Goal: Task Accomplishment & Management: Use online tool/utility

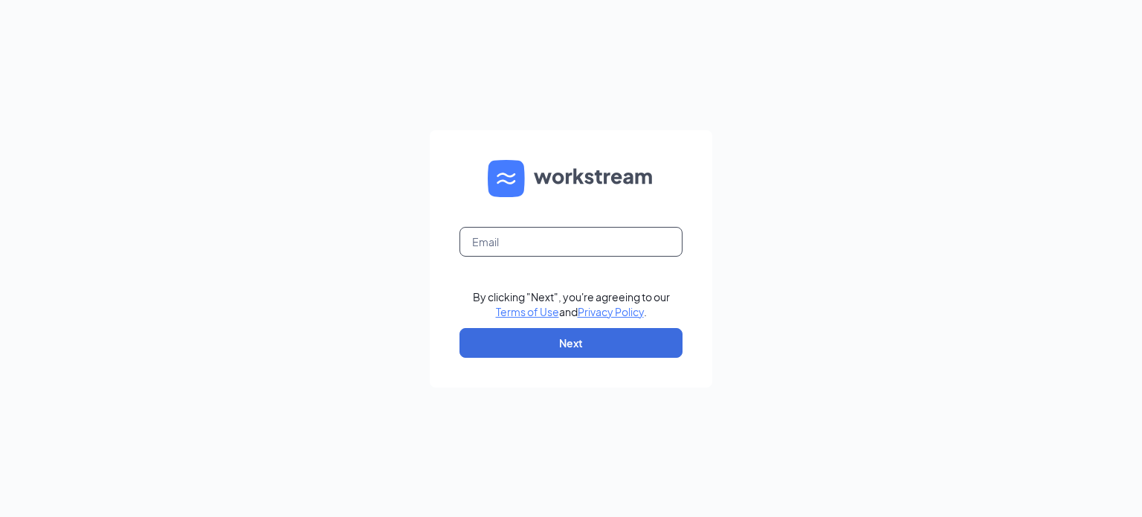
click at [614, 252] on input "text" at bounding box center [570, 242] width 223 height 30
type input "yale@1788chicken.com"
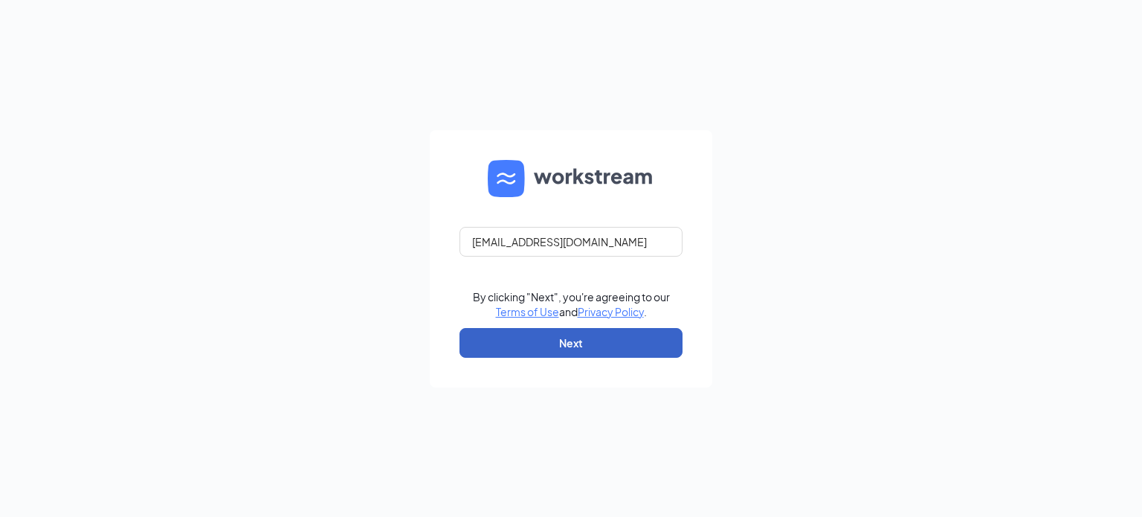
click at [604, 338] on button "Next" at bounding box center [570, 343] width 223 height 30
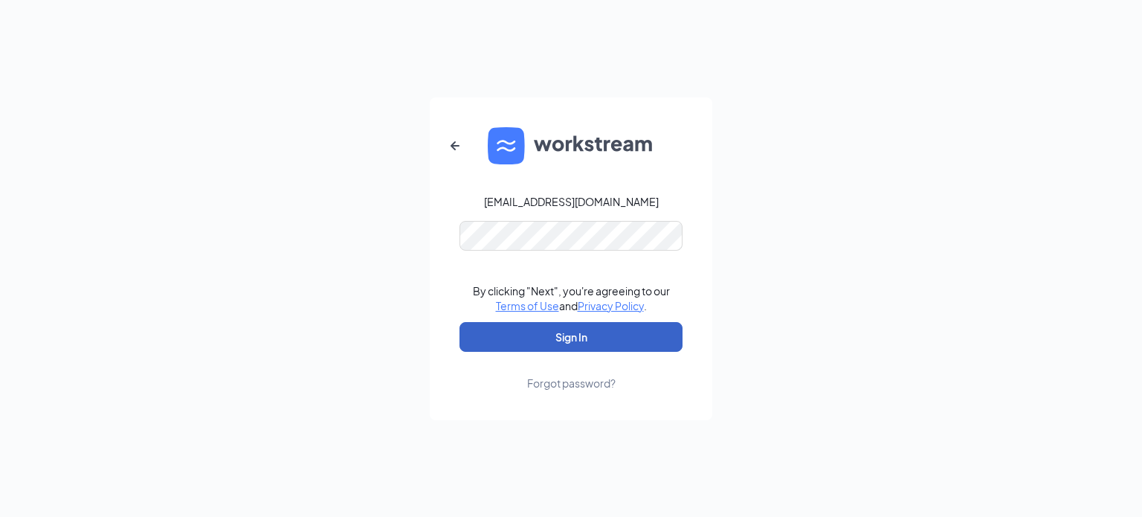
click at [598, 334] on button "Sign In" at bounding box center [570, 337] width 223 height 30
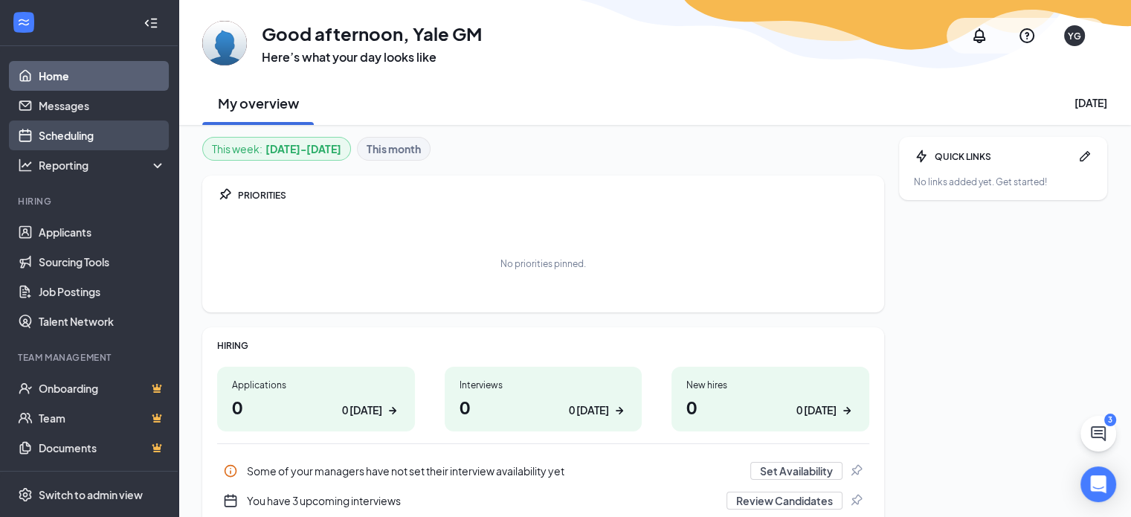
click at [68, 131] on link "Scheduling" at bounding box center [102, 135] width 127 height 30
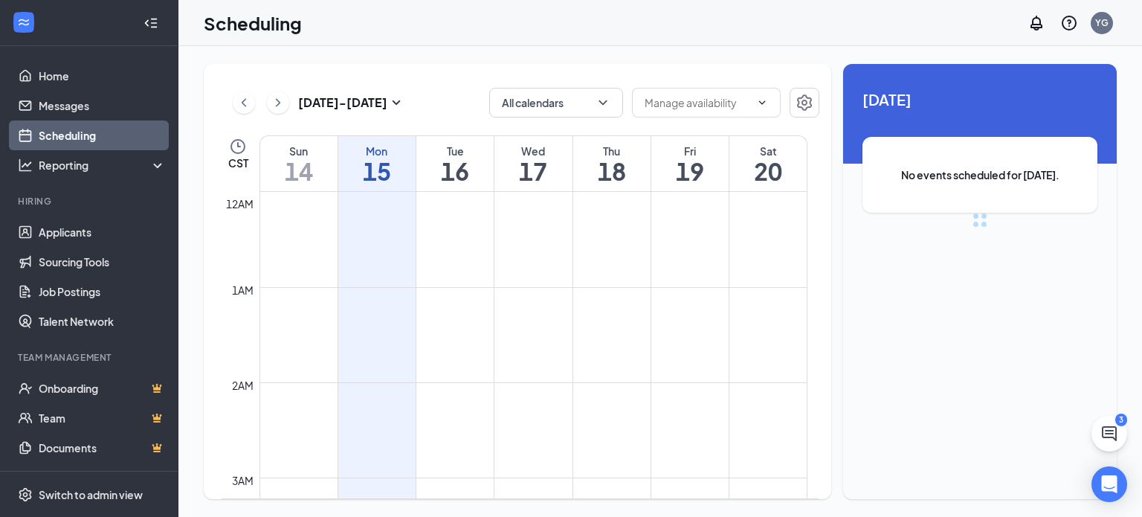
scroll to position [731, 0]
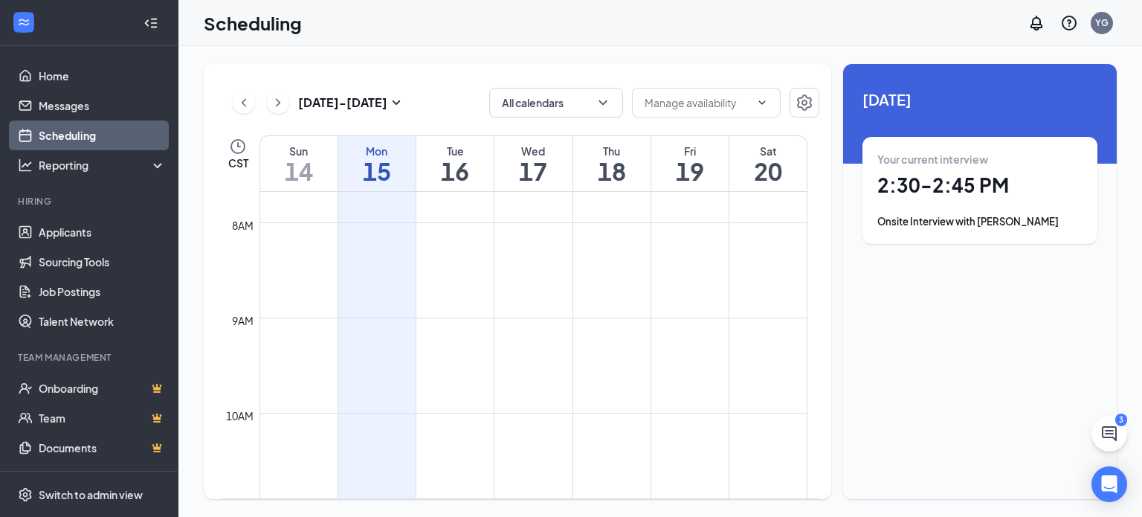
click at [1016, 218] on div "Onsite Interview with Kortez Martin" at bounding box center [979, 221] width 205 height 15
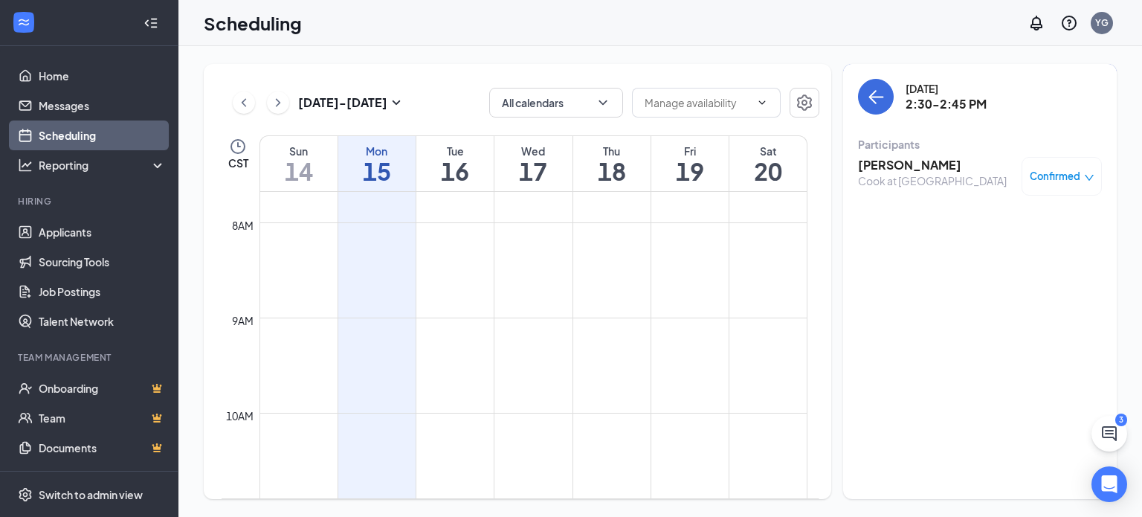
click at [932, 167] on h3 "[PERSON_NAME]" at bounding box center [932, 165] width 149 height 16
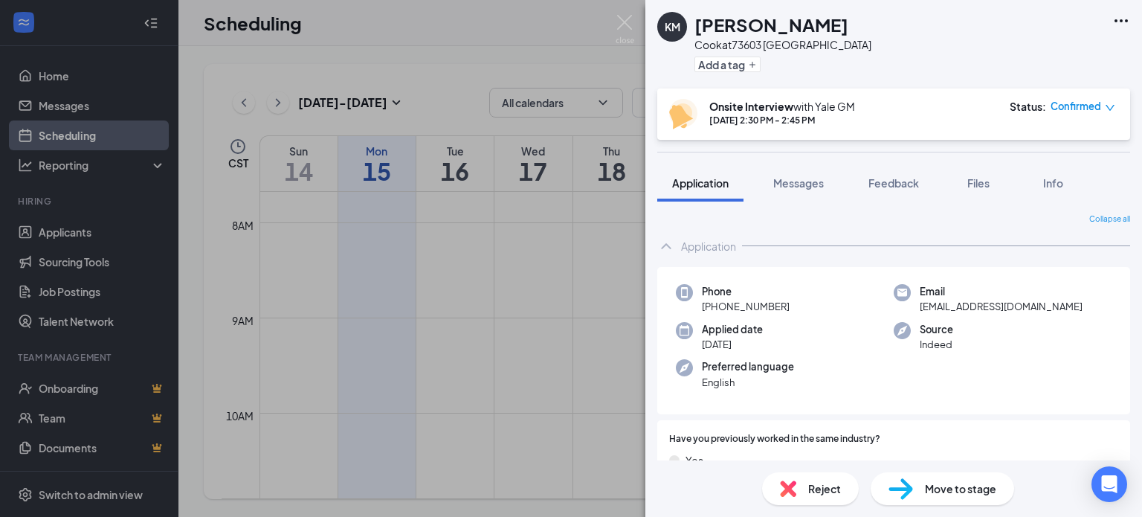
click at [1124, 0] on div "KM Kortez Martin Cook at 73603 Tulsa Add a tag" at bounding box center [893, 44] width 497 height 88
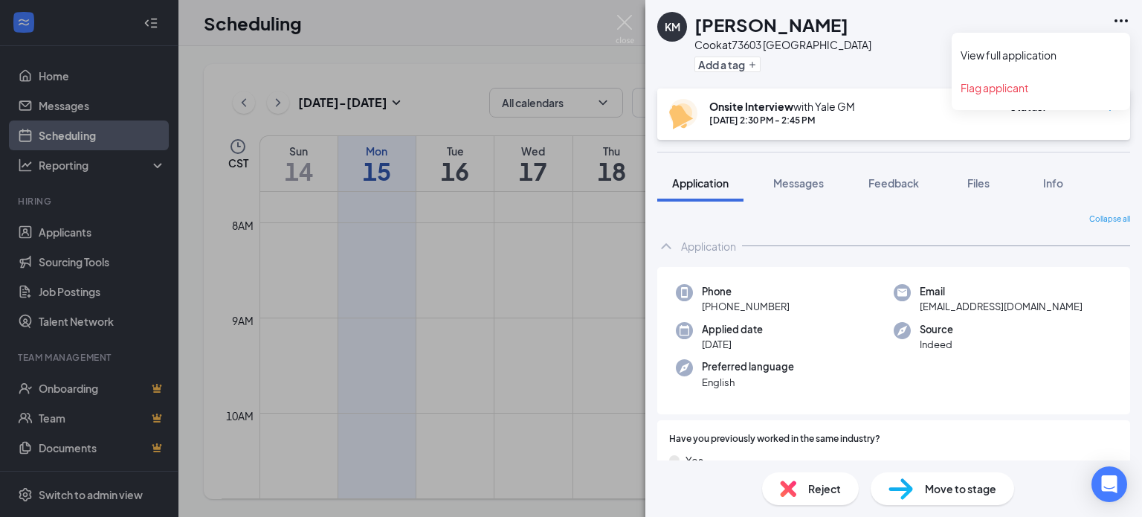
click at [1122, 22] on icon "Ellipses" at bounding box center [1121, 21] width 18 height 18
click at [1075, 50] on link "View full application" at bounding box center [1041, 55] width 161 height 15
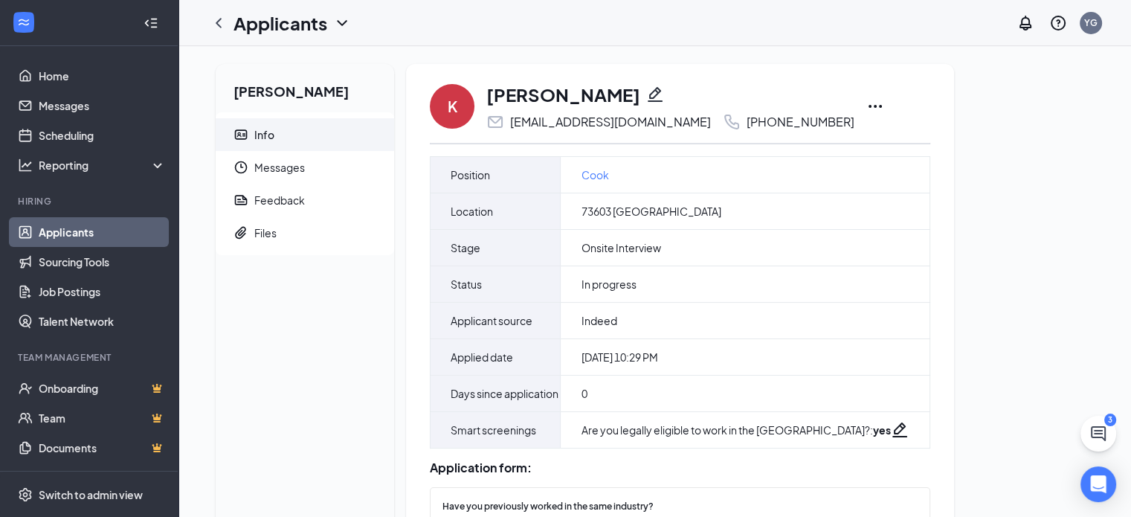
click at [866, 108] on icon "Ellipses" at bounding box center [875, 106] width 18 height 18
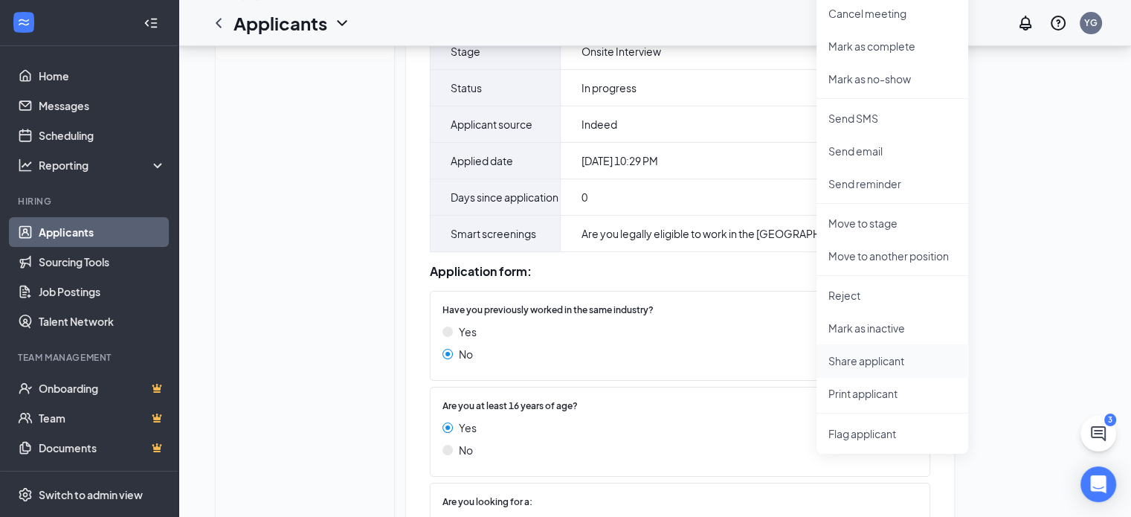
scroll to position [196, 0]
click at [899, 409] on ul "[PERSON_NAME] as hired Request reschedule Cancel meeting [PERSON_NAME] as compl…" at bounding box center [892, 188] width 152 height 532
click at [886, 398] on p "Print applicant" at bounding box center [892, 393] width 128 height 15
